Goal: Information Seeking & Learning: Learn about a topic

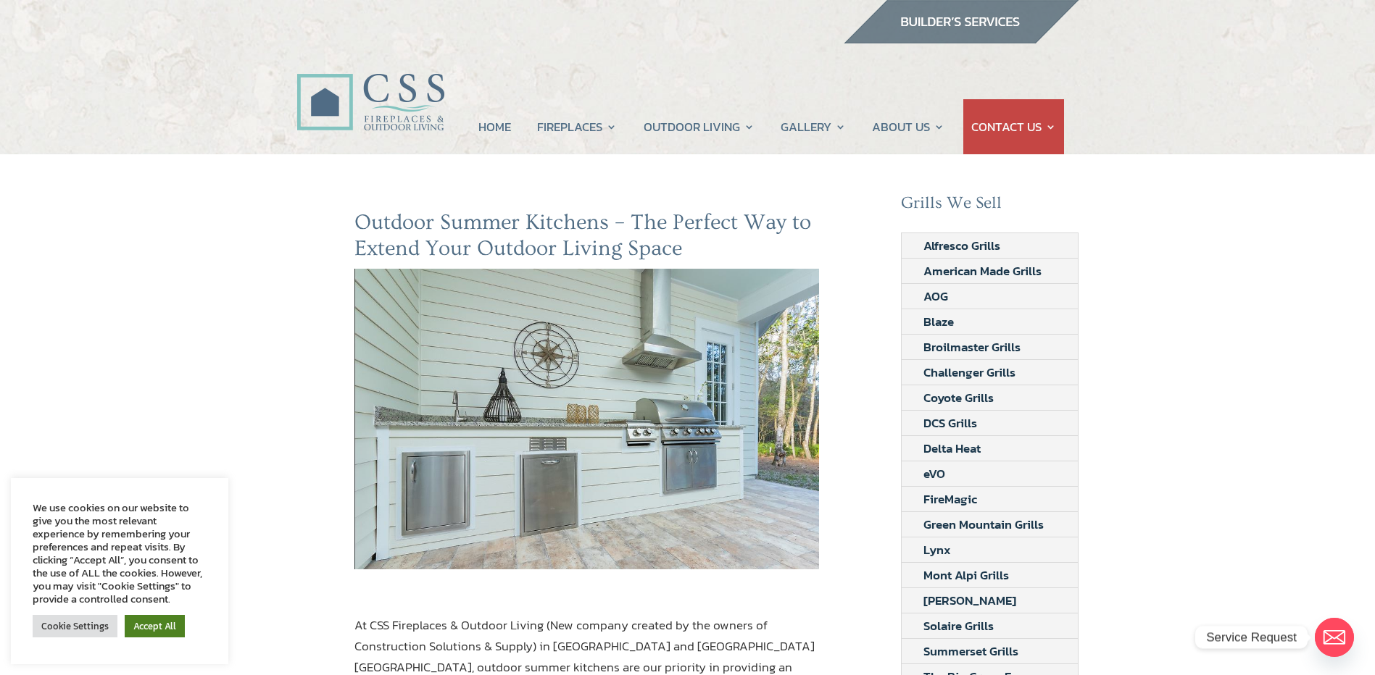
click at [155, 621] on link "Accept All" at bounding box center [155, 626] width 60 height 22
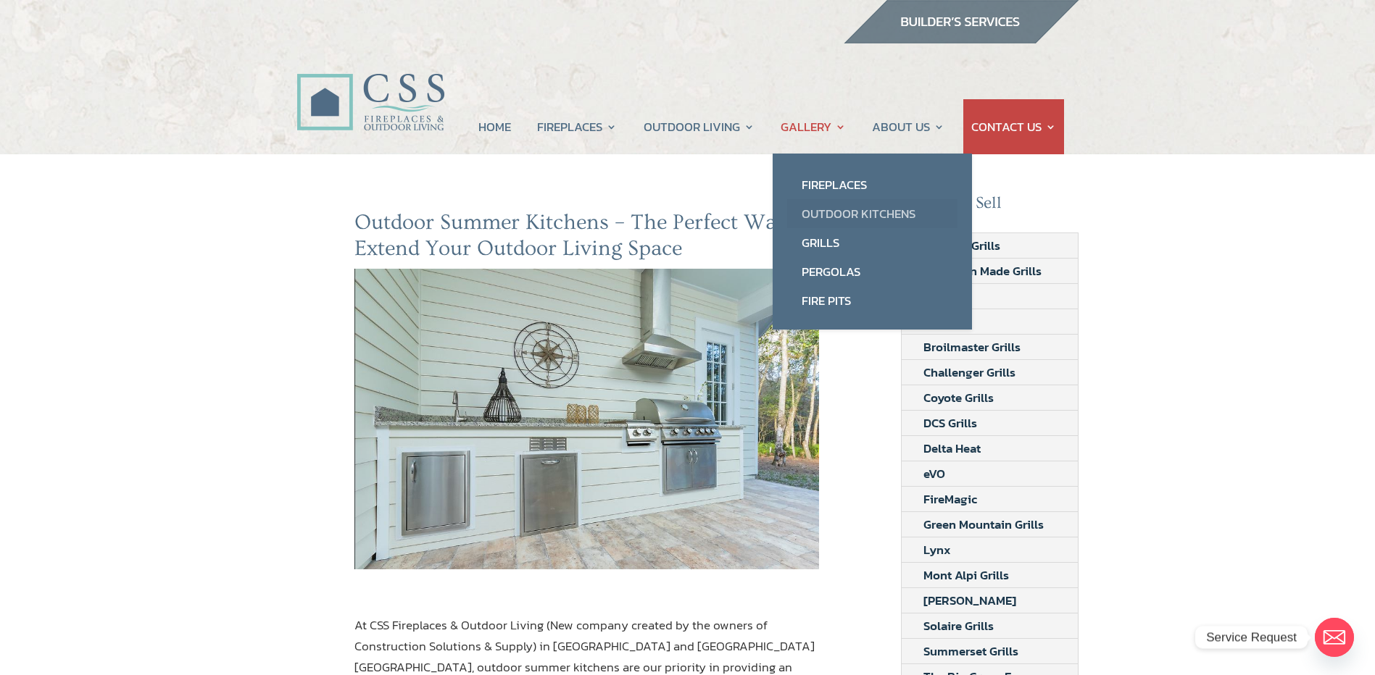
click at [852, 209] on link "Outdoor Kitchens" at bounding box center [872, 213] width 170 height 29
click at [841, 214] on link "Outdoor Kitchens" at bounding box center [872, 213] width 170 height 29
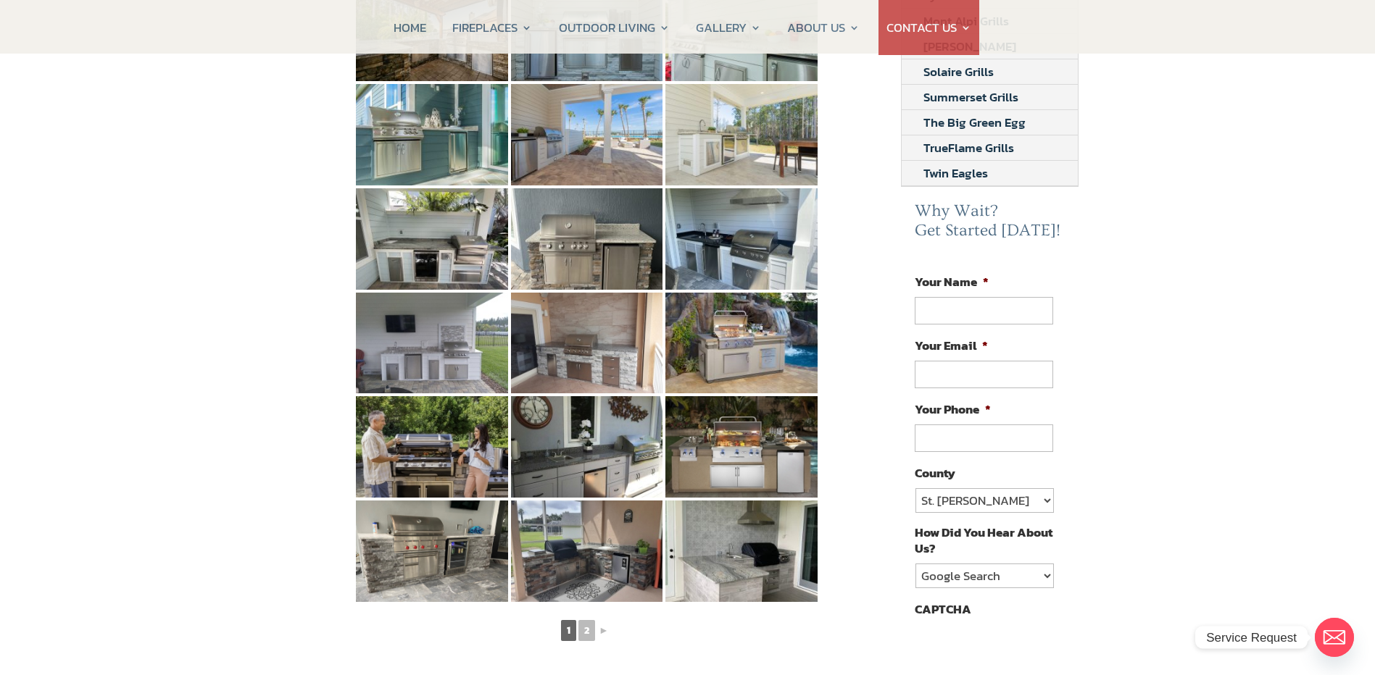
scroll to position [580, 0]
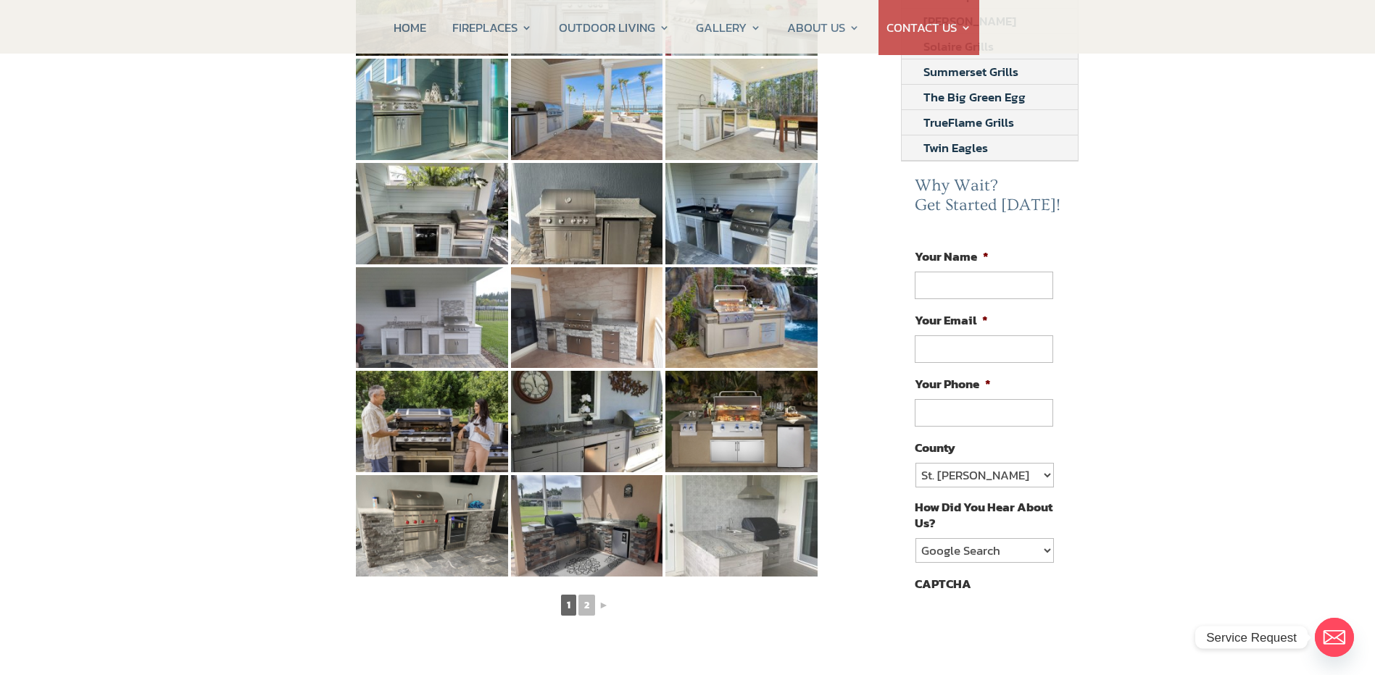
click at [745, 496] on img at bounding box center [741, 525] width 152 height 101
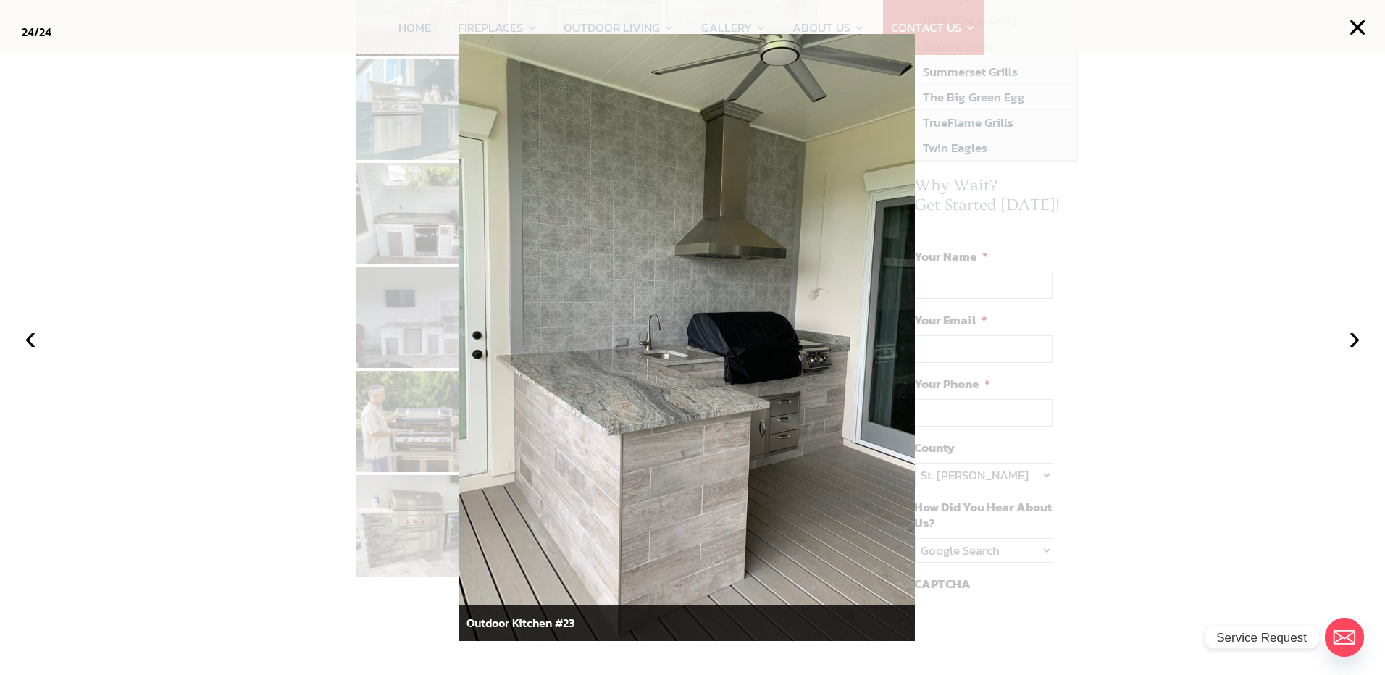
click at [825, 625] on div "Outdoor Kitchen #23" at bounding box center [687, 624] width 456 height 36
click at [388, 609] on div at bounding box center [692, 337] width 1385 height 675
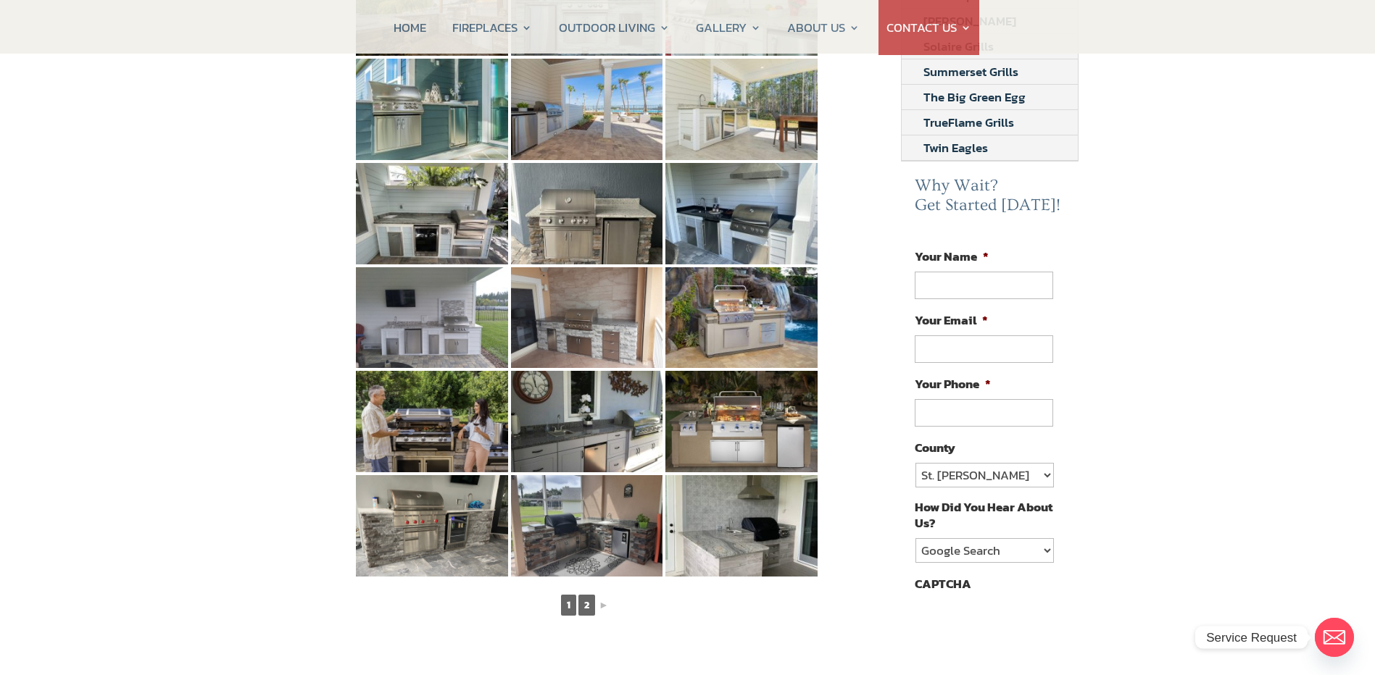
click at [588, 595] on link "2" at bounding box center [586, 605] width 17 height 21
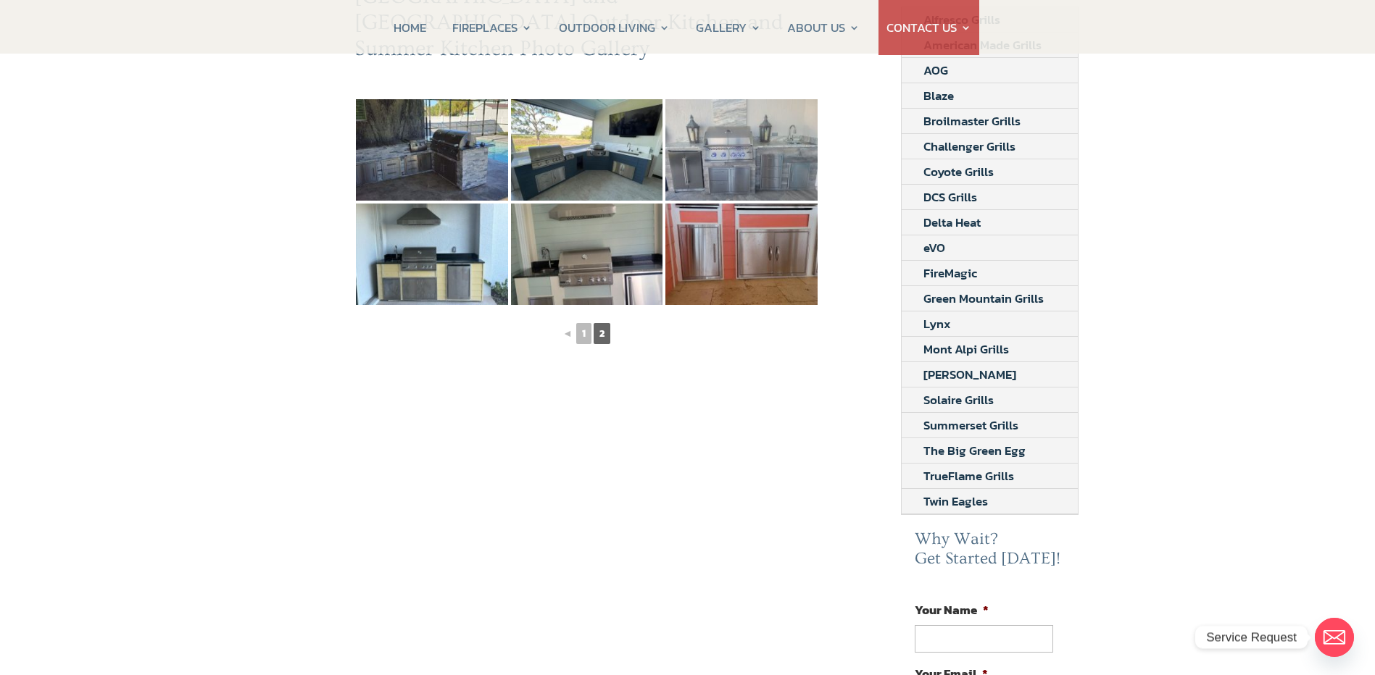
scroll to position [0, 0]
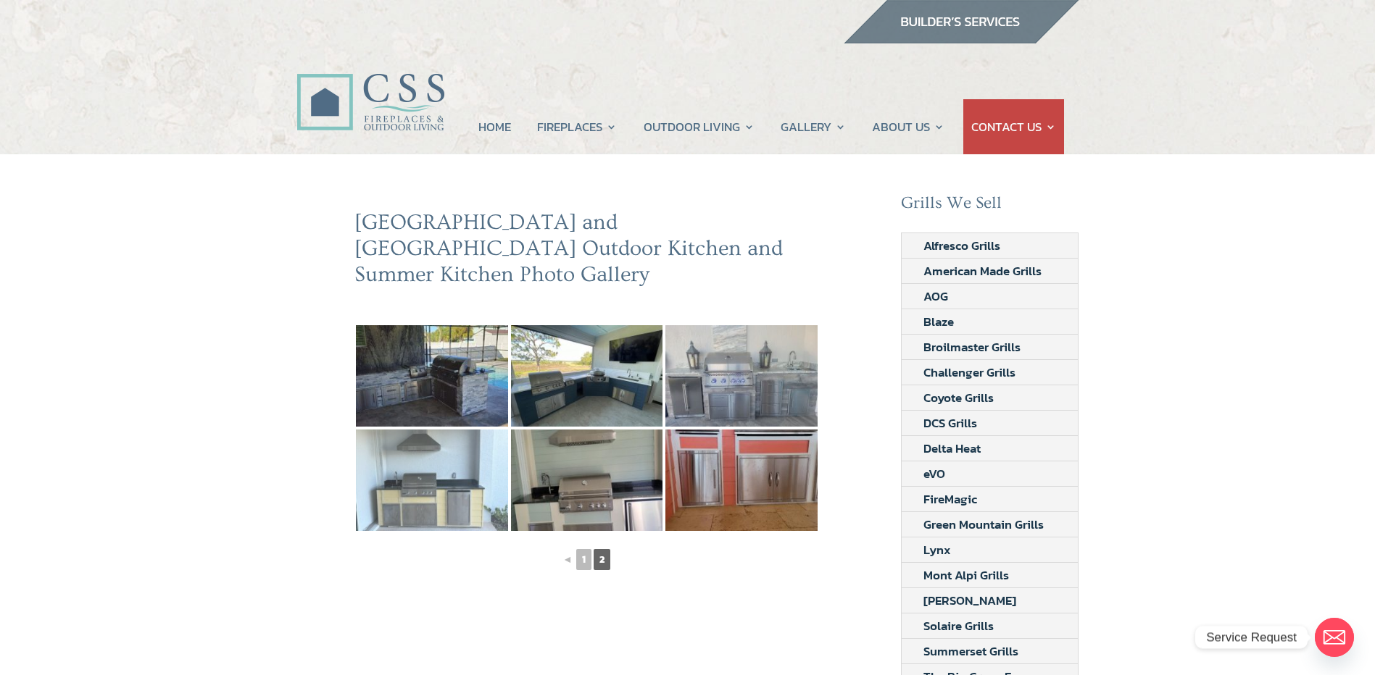
click at [414, 449] on img at bounding box center [432, 480] width 152 height 101
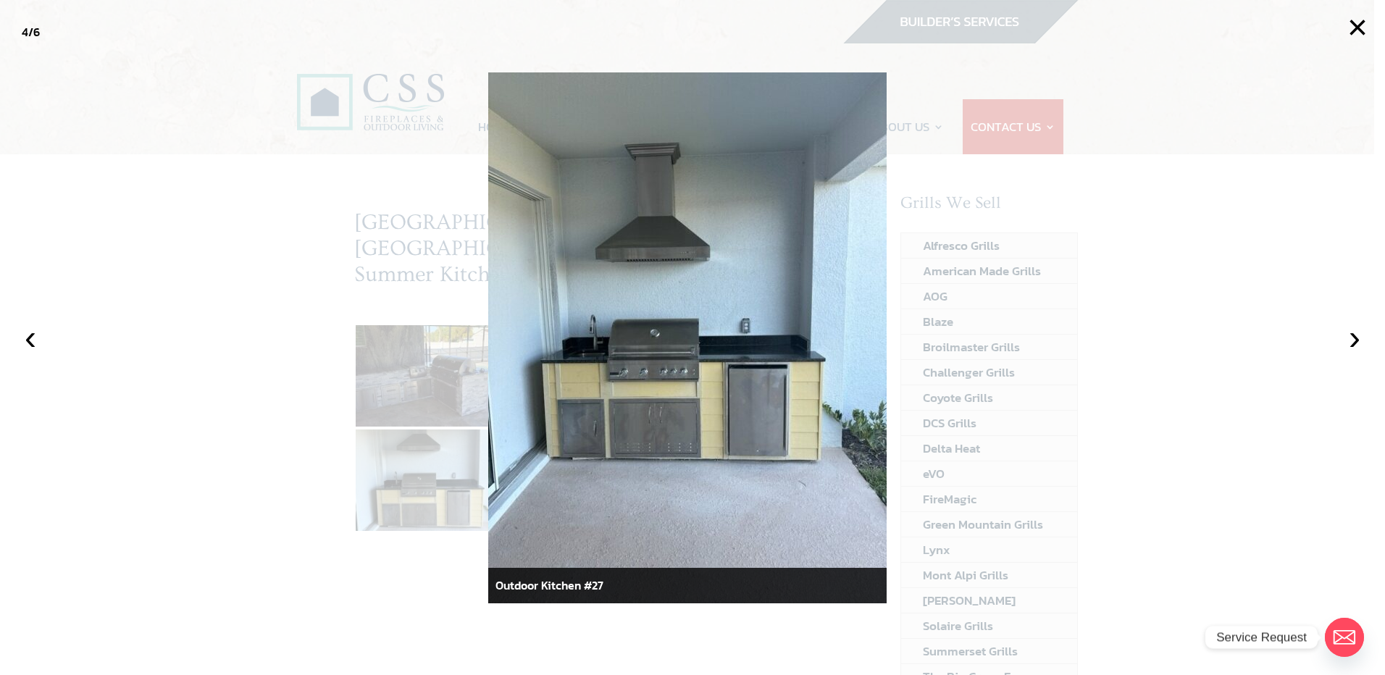
click at [138, 383] on div at bounding box center [692, 337] width 1385 height 675
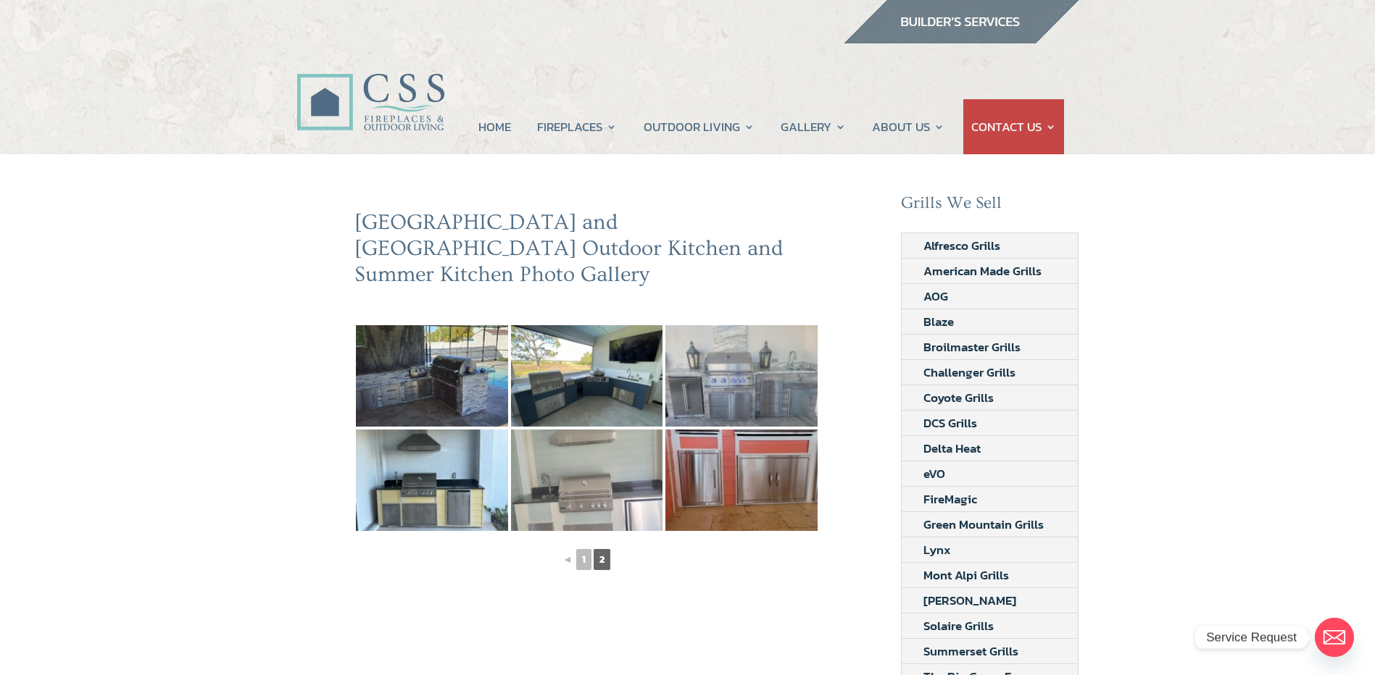
click at [588, 438] on img at bounding box center [587, 480] width 152 height 101
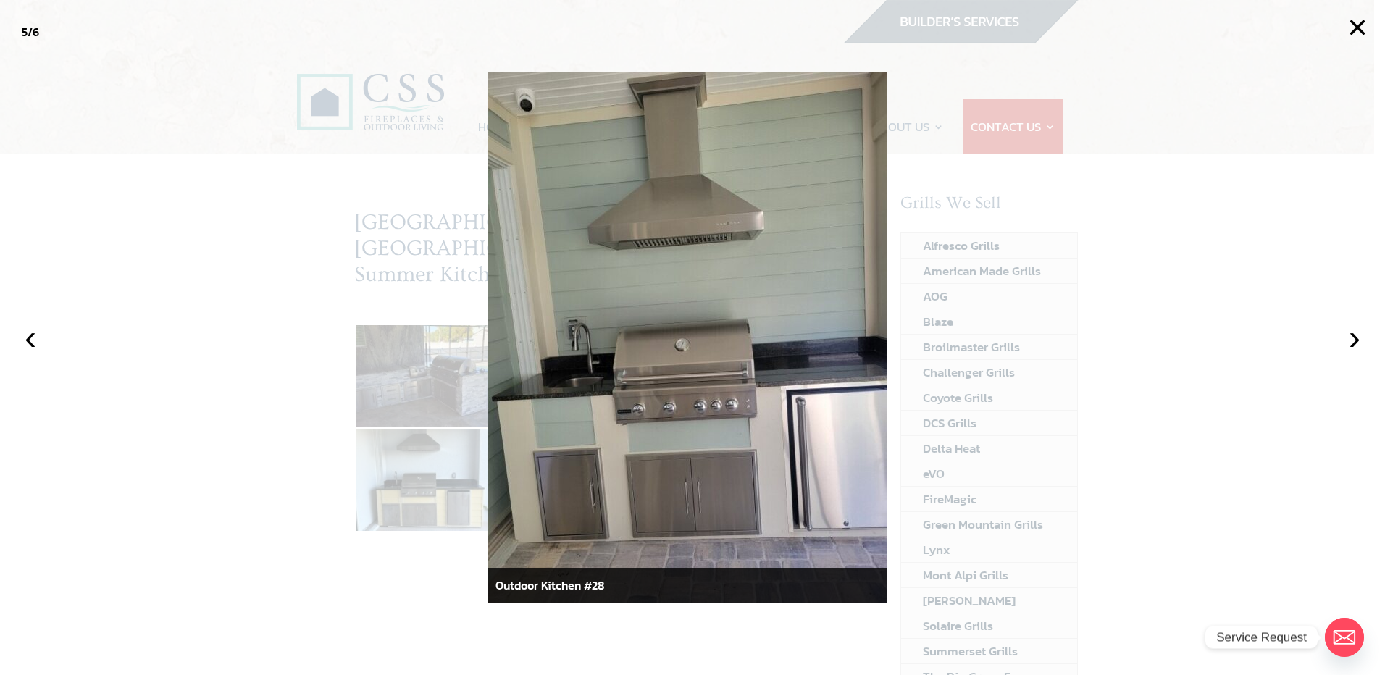
click at [151, 272] on div at bounding box center [692, 337] width 1385 height 675
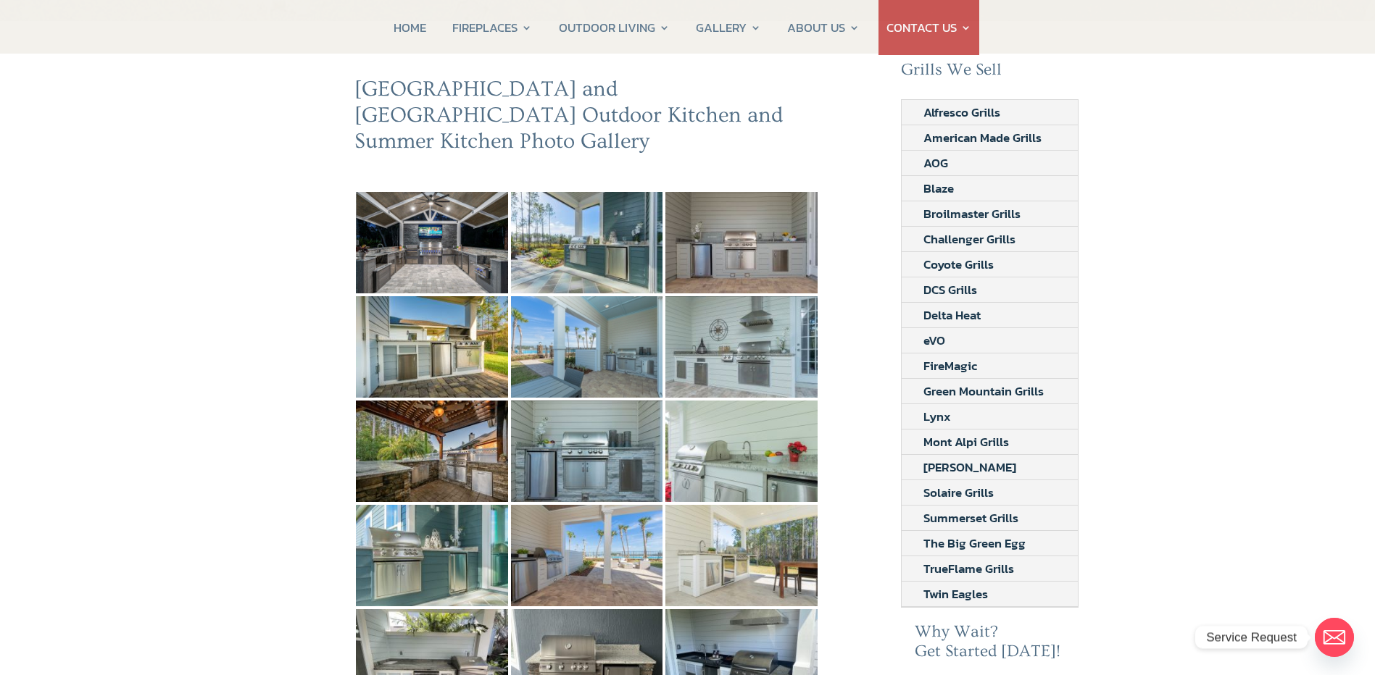
scroll to position [145, 0]
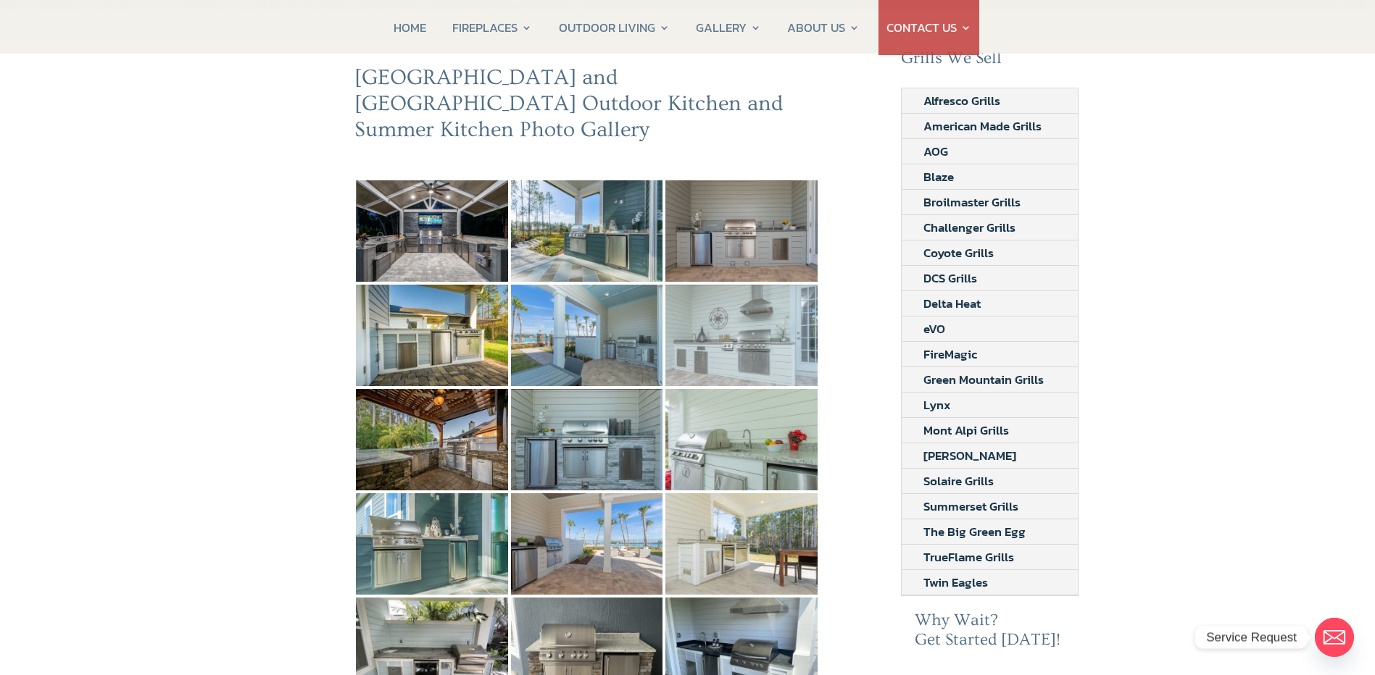
click at [746, 285] on img at bounding box center [741, 335] width 152 height 101
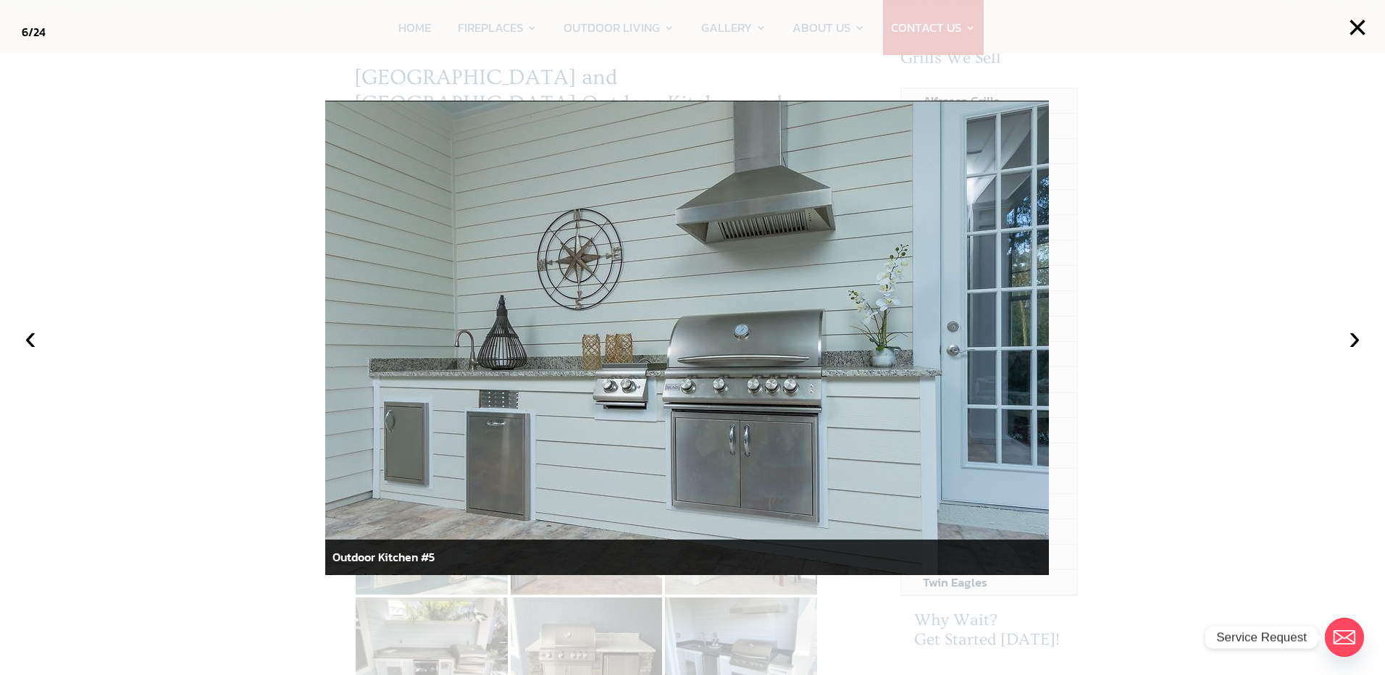
click at [175, 317] on div at bounding box center [692, 337] width 1385 height 675
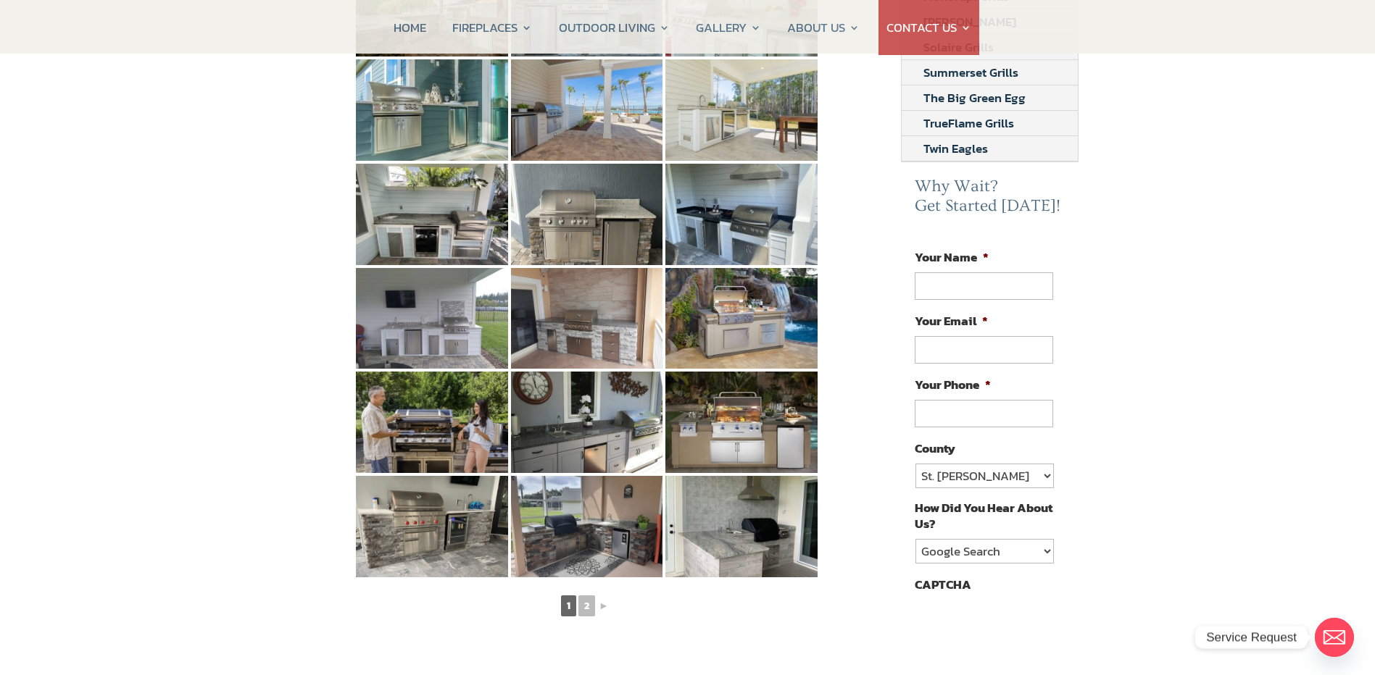
scroll to position [580, 0]
